Goal: Information Seeking & Learning: Learn about a topic

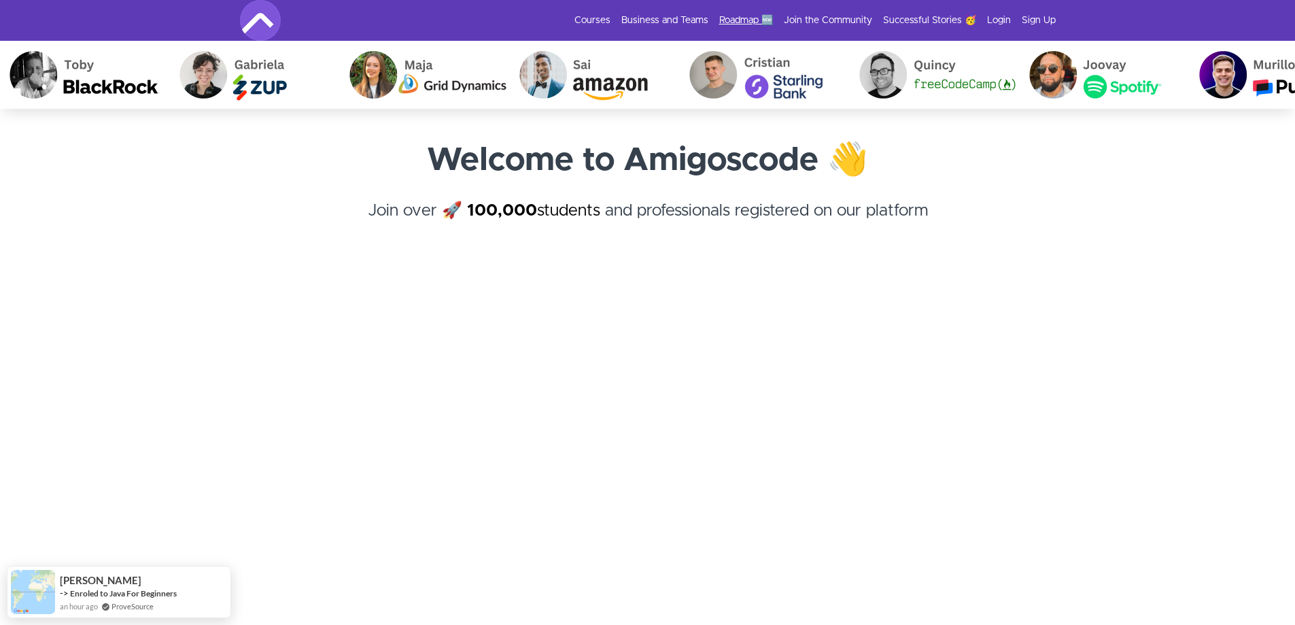
click at [750, 18] on link "Roadmap 🆕" at bounding box center [746, 21] width 54 height 14
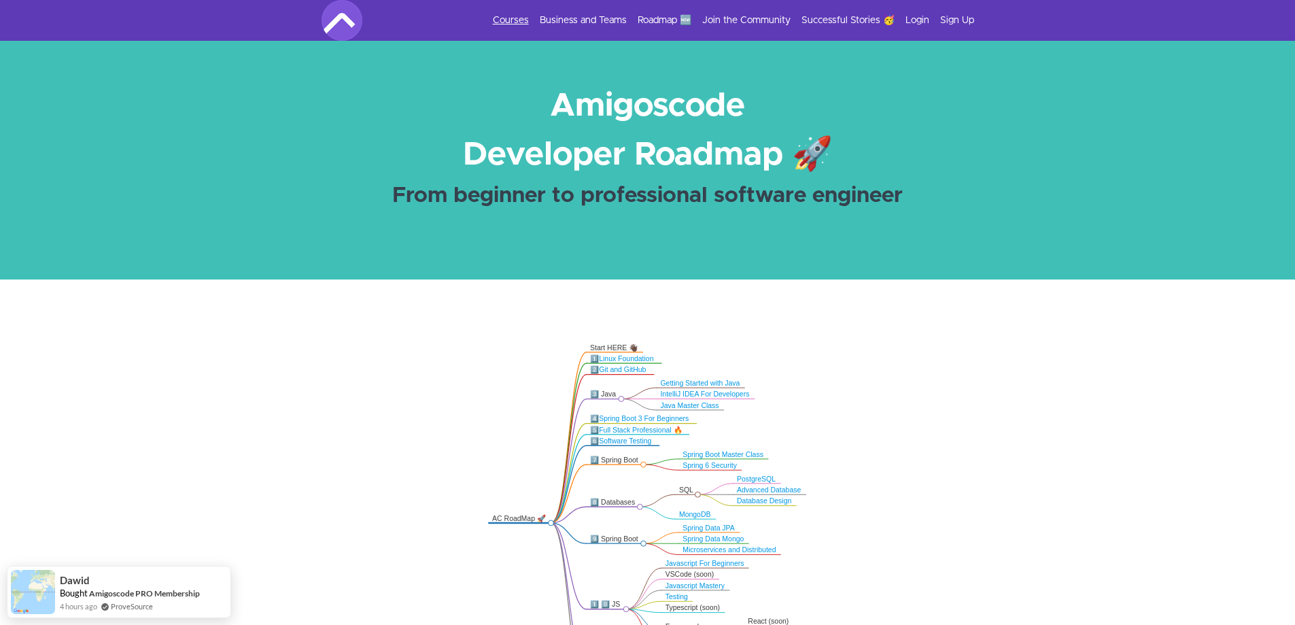
click at [517, 23] on link "Courses" at bounding box center [511, 21] width 36 height 14
click at [516, 12] on div "Courses Business and Teams Roadmap 🆕 Join the Community Successful Stories 🥳 Lo…" at bounding box center [647, 20] width 652 height 41
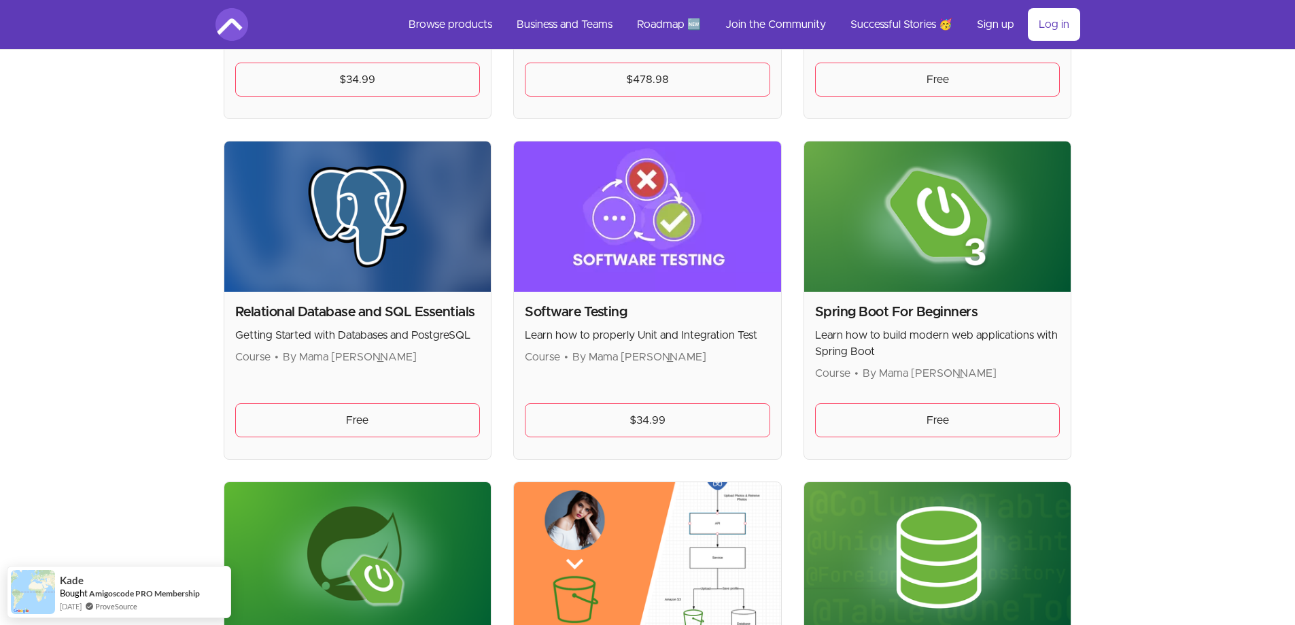
scroll to position [2910, 0]
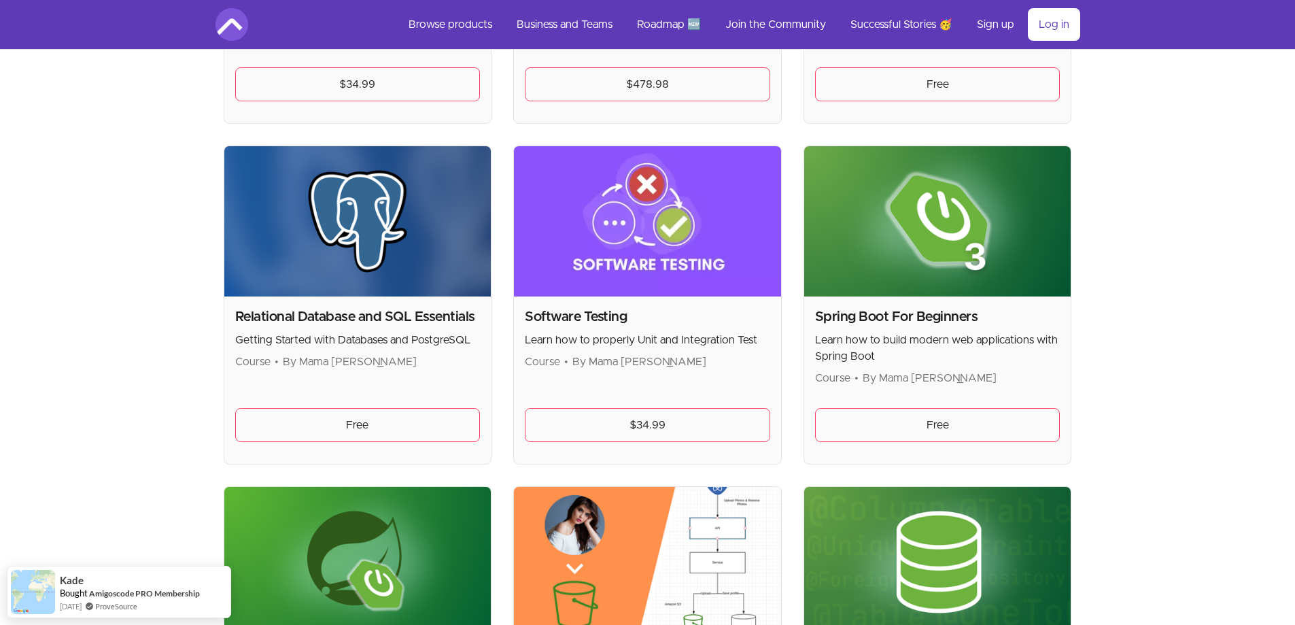
click at [978, 436] on link "Free" at bounding box center [937, 425] width 245 height 34
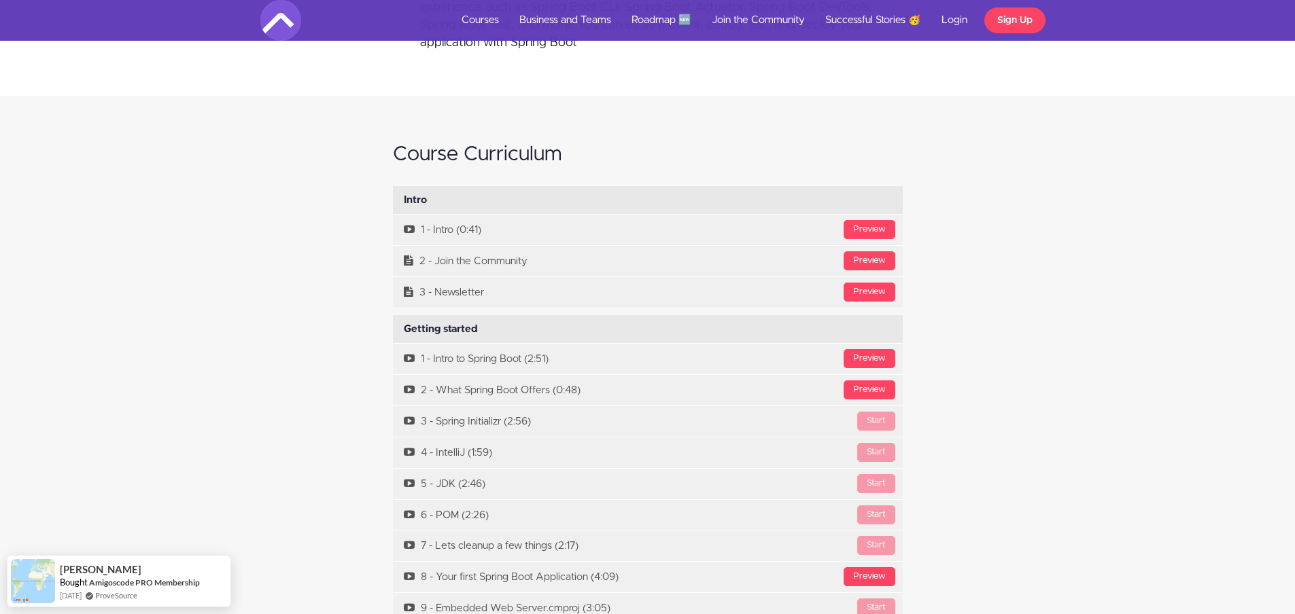
scroll to position [4508, 0]
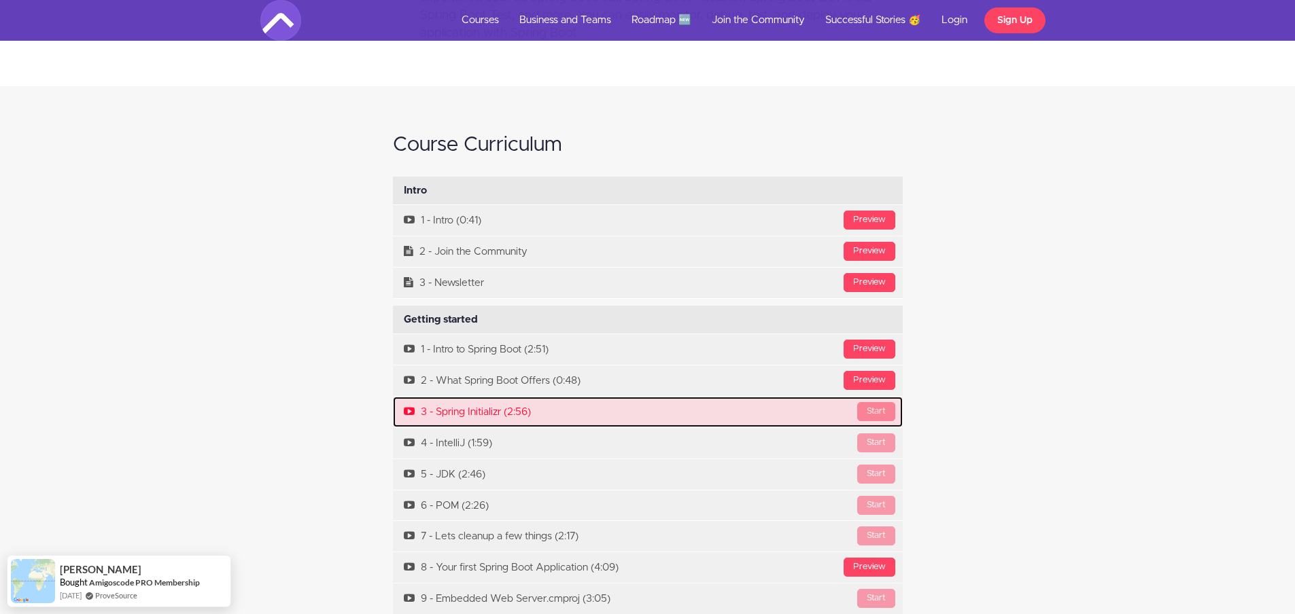
click at [888, 417] on div "Start" at bounding box center [876, 411] width 38 height 19
